Goal: Task Accomplishment & Management: Manage account settings

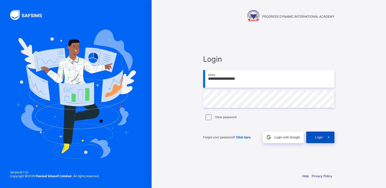
click at [318, 136] on span "Login" at bounding box center [319, 138] width 8 height 4
type input "**********"
click at [320, 136] on span "Login" at bounding box center [319, 138] width 8 height 4
